Goal: Task Accomplishment & Management: Manage account settings

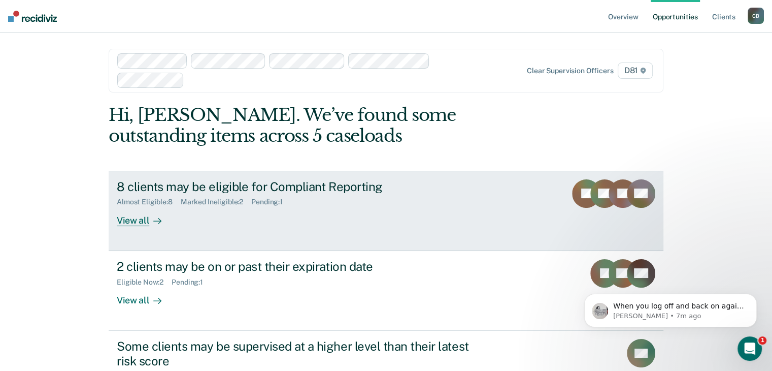
click at [233, 210] on div "8 clients may be eligible for Compliant Reporting Almost Eligible : 8 Marked In…" at bounding box center [307, 202] width 381 height 47
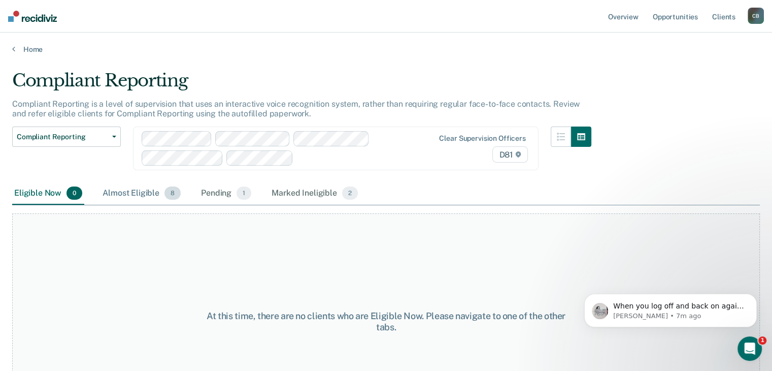
click at [122, 185] on div "Almost Eligible 8" at bounding box center [142, 193] width 82 height 22
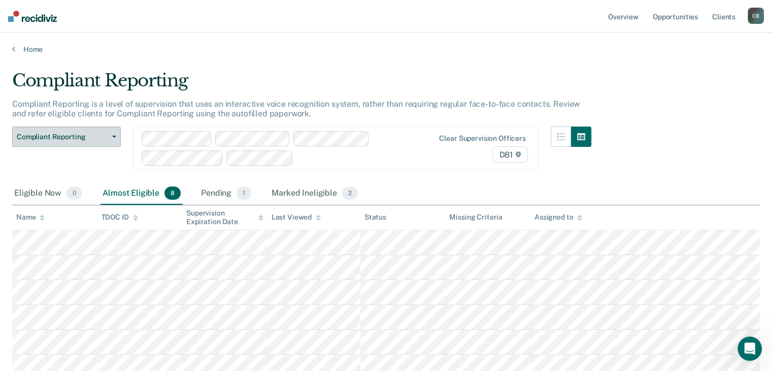
click at [117, 136] on button "Compliant Reporting" at bounding box center [66, 136] width 109 height 20
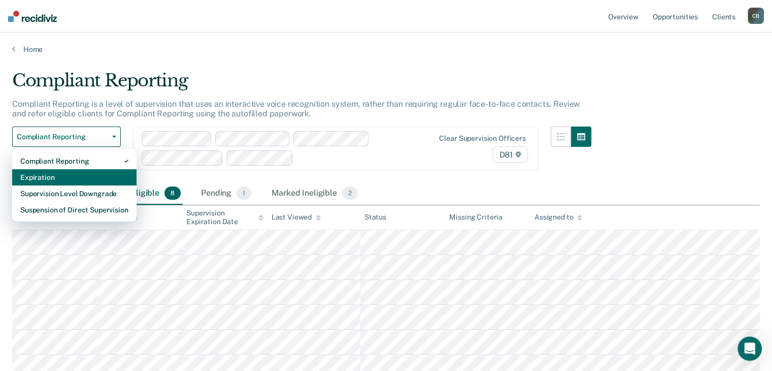
click at [87, 177] on div "Expiration" at bounding box center [74, 177] width 108 height 16
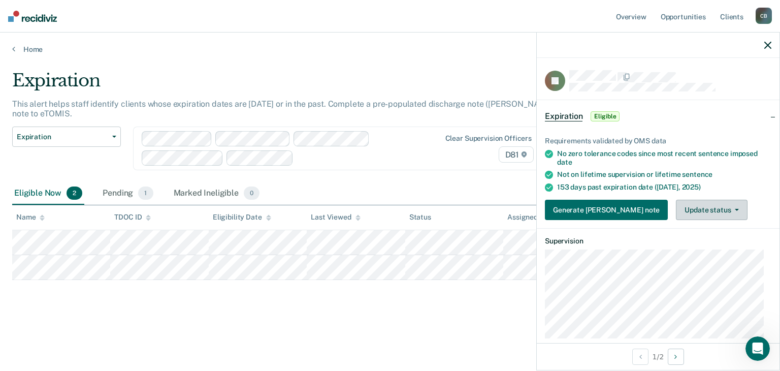
click at [676, 208] on button "Update status" at bounding box center [712, 209] width 72 height 20
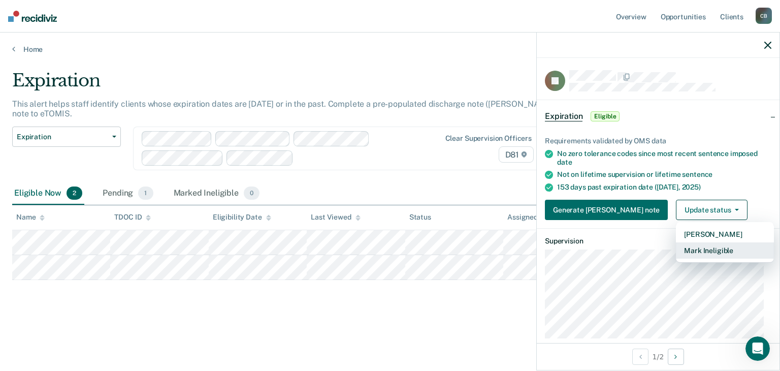
click at [676, 252] on button "Mark Ineligible" at bounding box center [725, 250] width 98 height 16
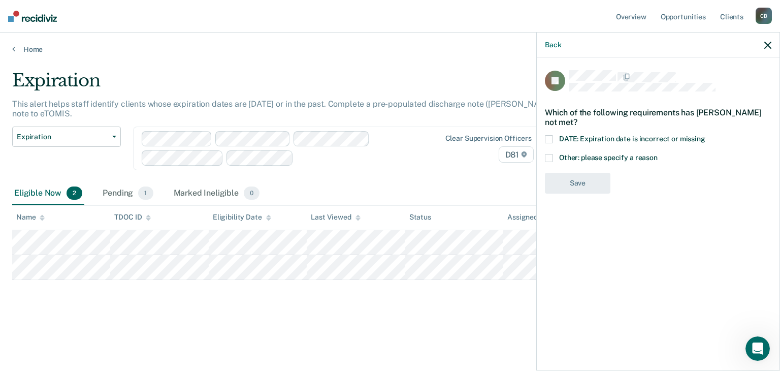
click at [551, 137] on span at bounding box center [549, 139] width 8 height 8
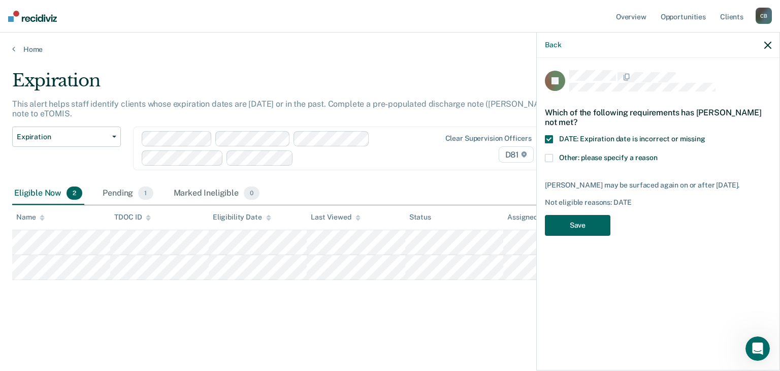
click at [573, 224] on button "Save" at bounding box center [577, 225] width 65 height 21
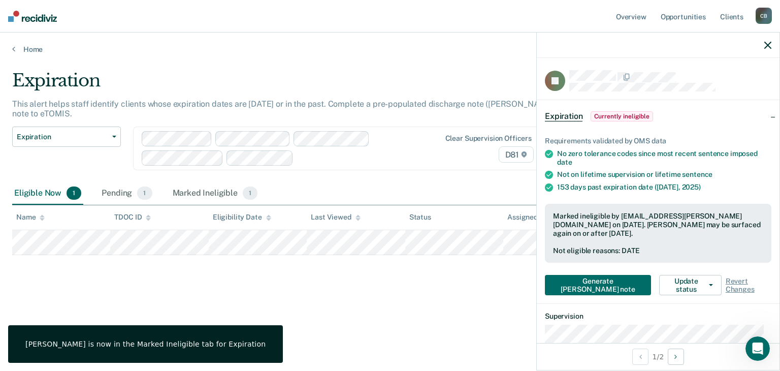
click at [769, 42] on icon "button" at bounding box center [767, 45] width 7 height 7
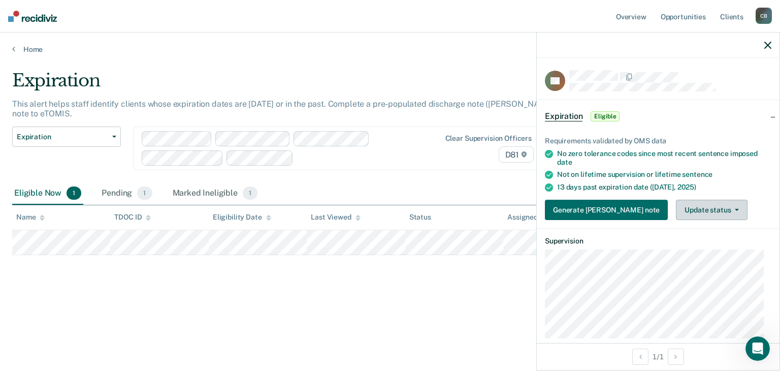
click at [676, 212] on button "Update status" at bounding box center [712, 209] width 72 height 20
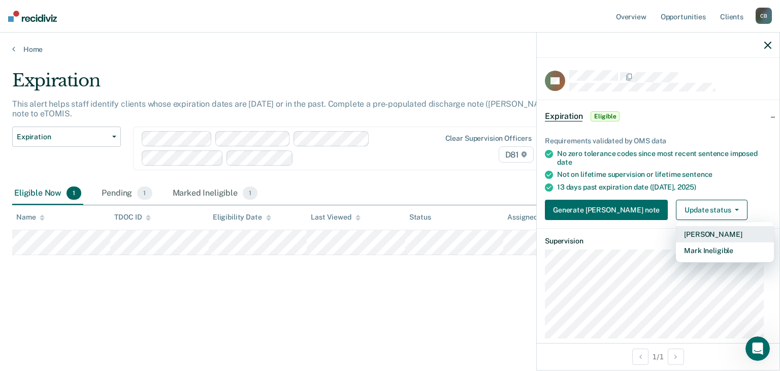
click at [676, 232] on button "[PERSON_NAME]" at bounding box center [725, 234] width 98 height 16
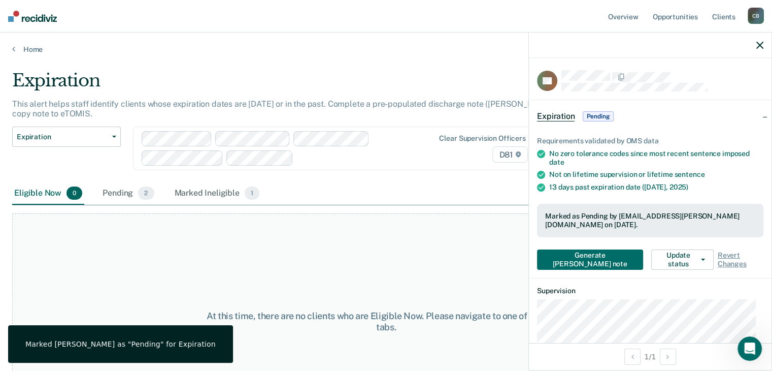
click at [373, 182] on div "Eligible Now 0 Pending 2 Marked Ineligible 1" at bounding box center [386, 193] width 748 height 23
click at [103, 132] on span "Expiration" at bounding box center [62, 136] width 91 height 9
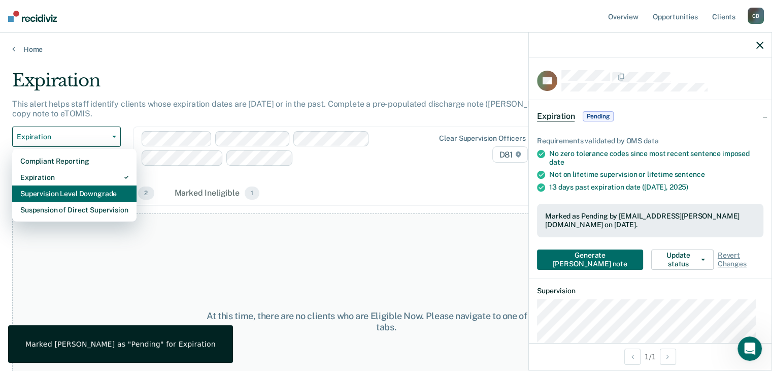
click at [96, 185] on div "Supervision Level Downgrade" at bounding box center [74, 193] width 108 height 16
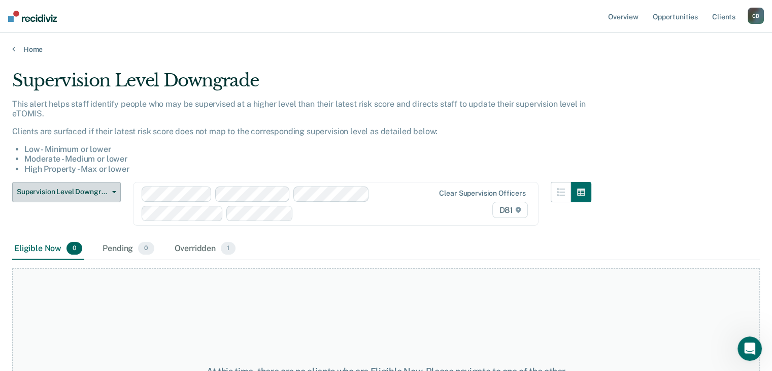
click at [74, 197] on button "Supervision Level Downgrade" at bounding box center [66, 192] width 109 height 20
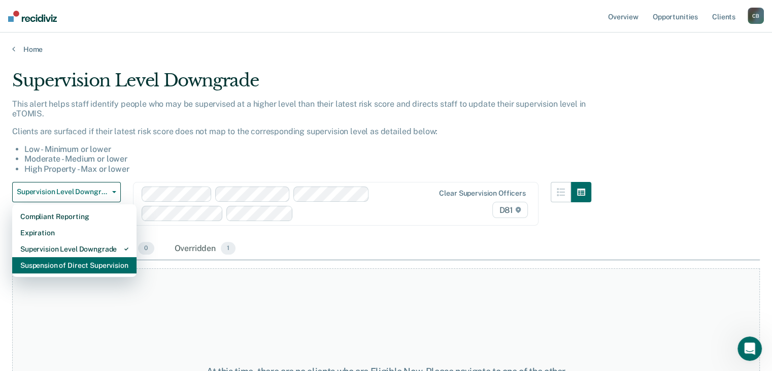
click at [60, 264] on div "Suspension of Direct Supervision" at bounding box center [74, 265] width 108 height 16
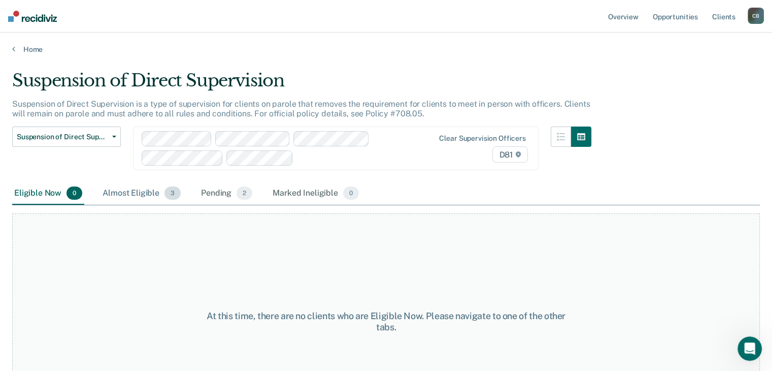
click at [133, 185] on div "Almost Eligible 3" at bounding box center [142, 193] width 82 height 22
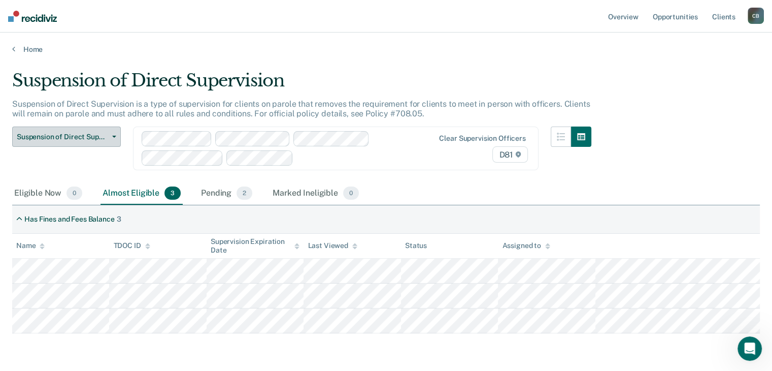
click at [63, 132] on span "Suspension of Direct Supervision" at bounding box center [62, 136] width 91 height 9
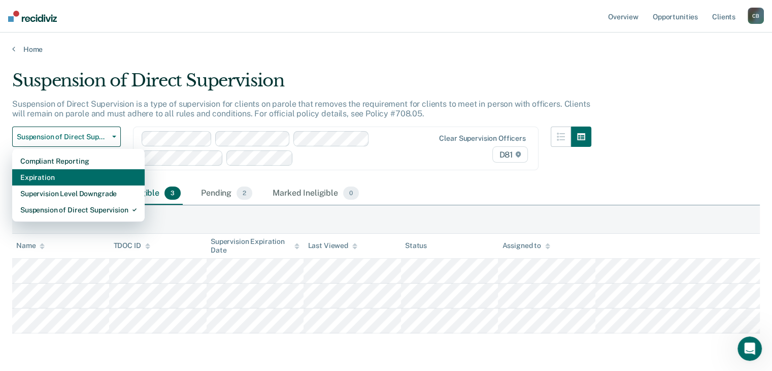
click at [45, 179] on div "Expiration" at bounding box center [78, 177] width 116 height 16
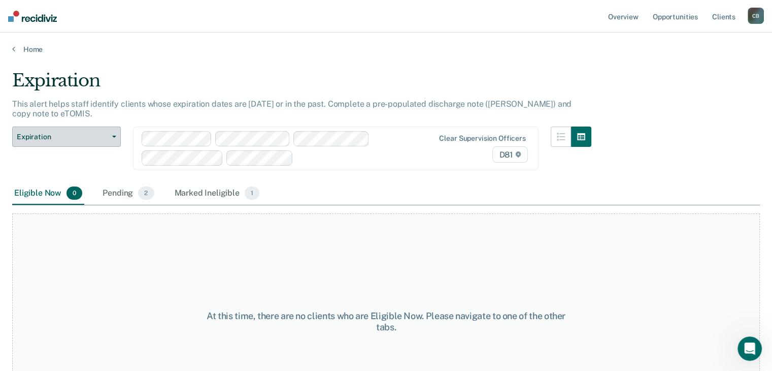
click at [71, 132] on span "Expiration" at bounding box center [62, 136] width 91 height 9
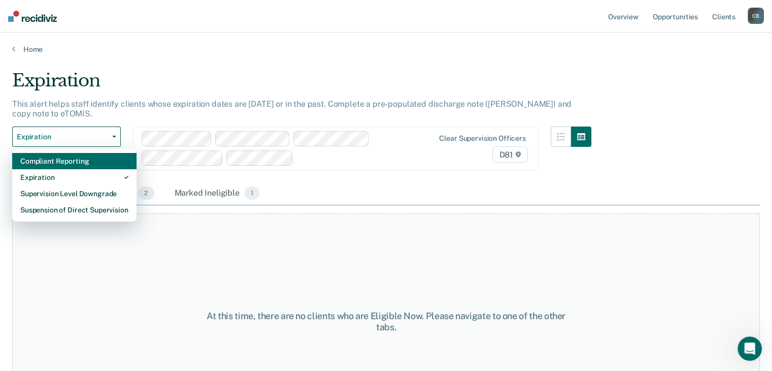
click at [72, 153] on div "Compliant Reporting" at bounding box center [74, 161] width 108 height 16
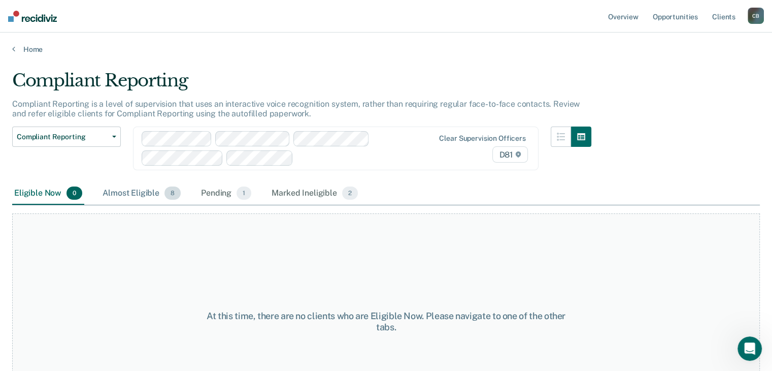
click at [136, 192] on div "Almost Eligible 8" at bounding box center [142, 193] width 82 height 22
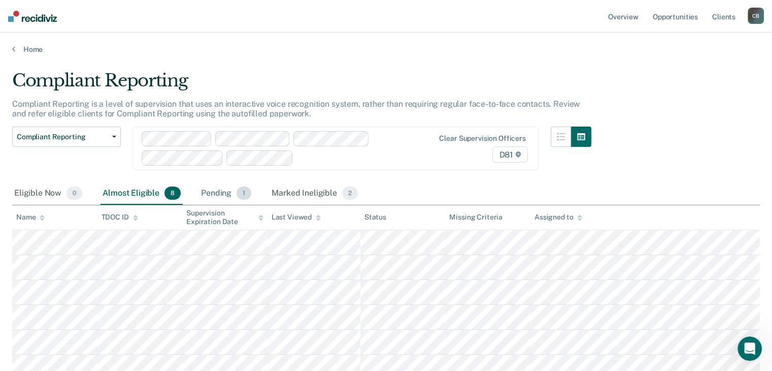
click at [219, 193] on div "Pending 1" at bounding box center [226, 193] width 54 height 22
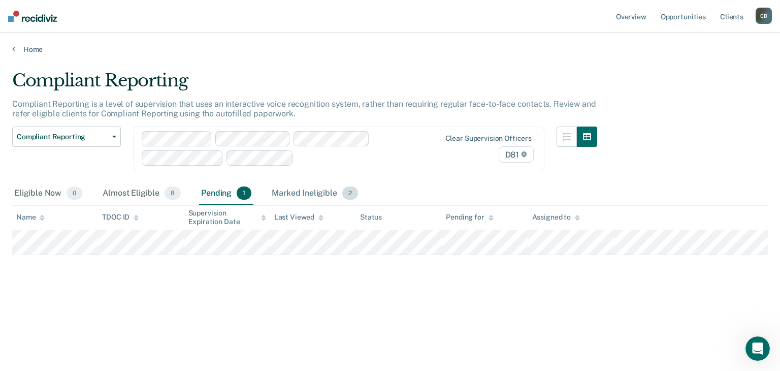
click at [298, 192] on div "Marked Ineligible 2" at bounding box center [315, 193] width 90 height 22
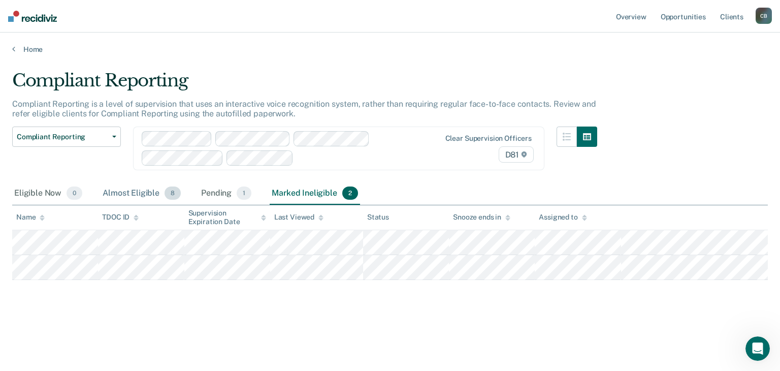
click at [130, 191] on div "Almost Eligible 8" at bounding box center [142, 193] width 82 height 22
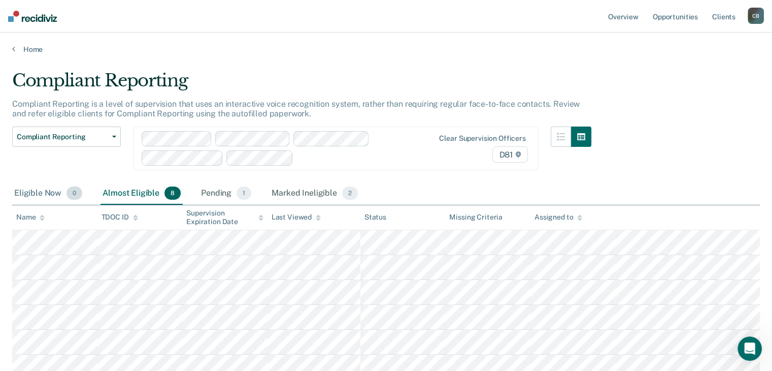
click at [42, 189] on div "Eligible Now 0" at bounding box center [48, 193] width 72 height 22
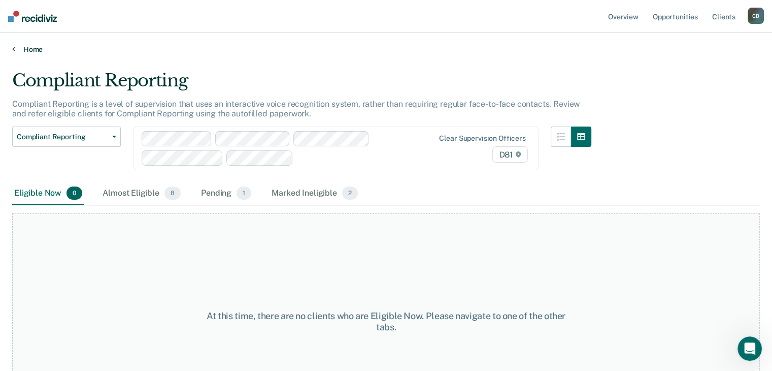
click at [36, 45] on link "Home" at bounding box center [386, 49] width 748 height 9
